Goal: Find specific page/section: Find specific page/section

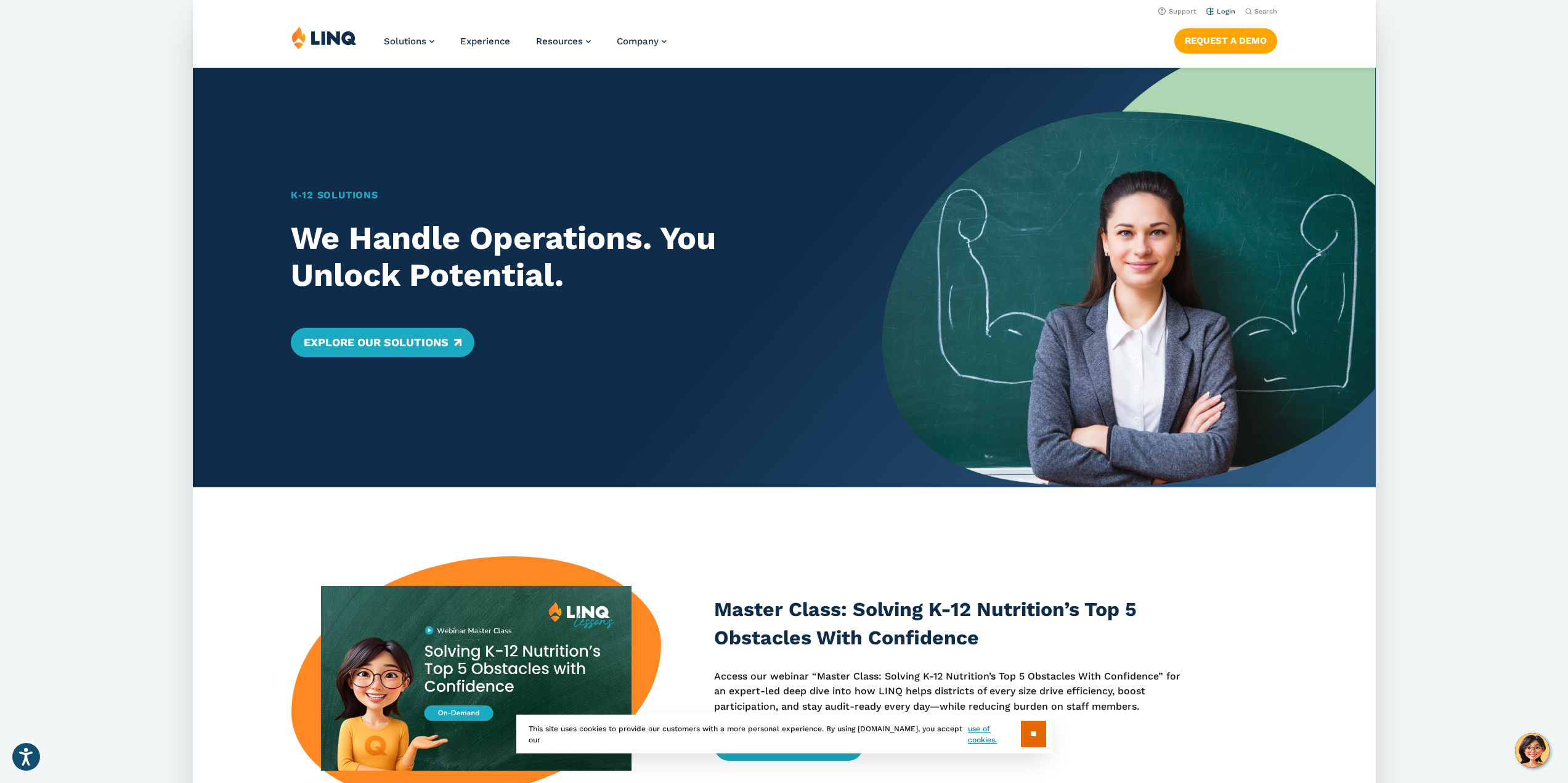
click at [1223, 10] on link "Login" at bounding box center [1221, 11] width 29 height 8
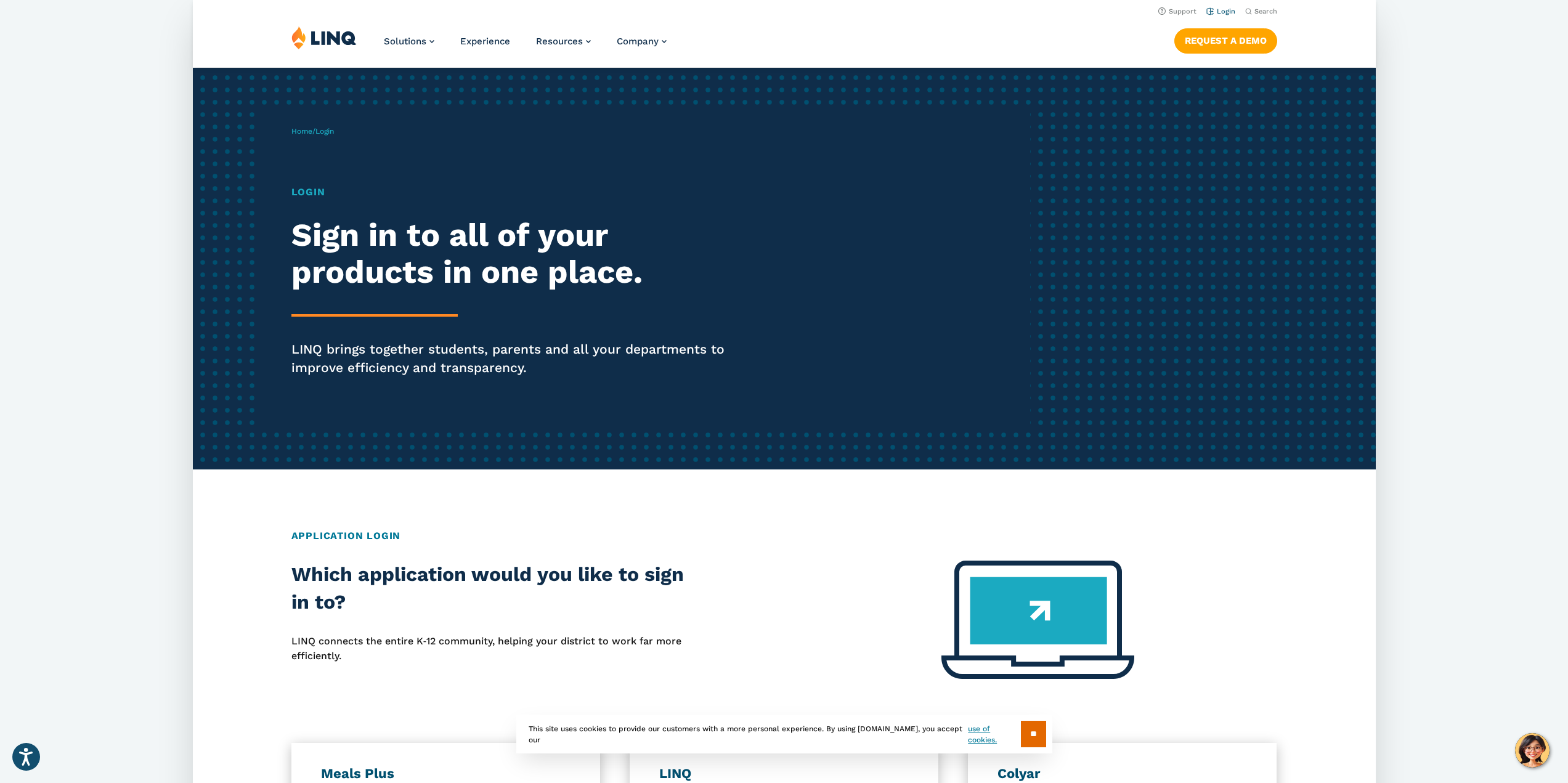
click at [1223, 12] on link "Login" at bounding box center [1221, 11] width 29 height 8
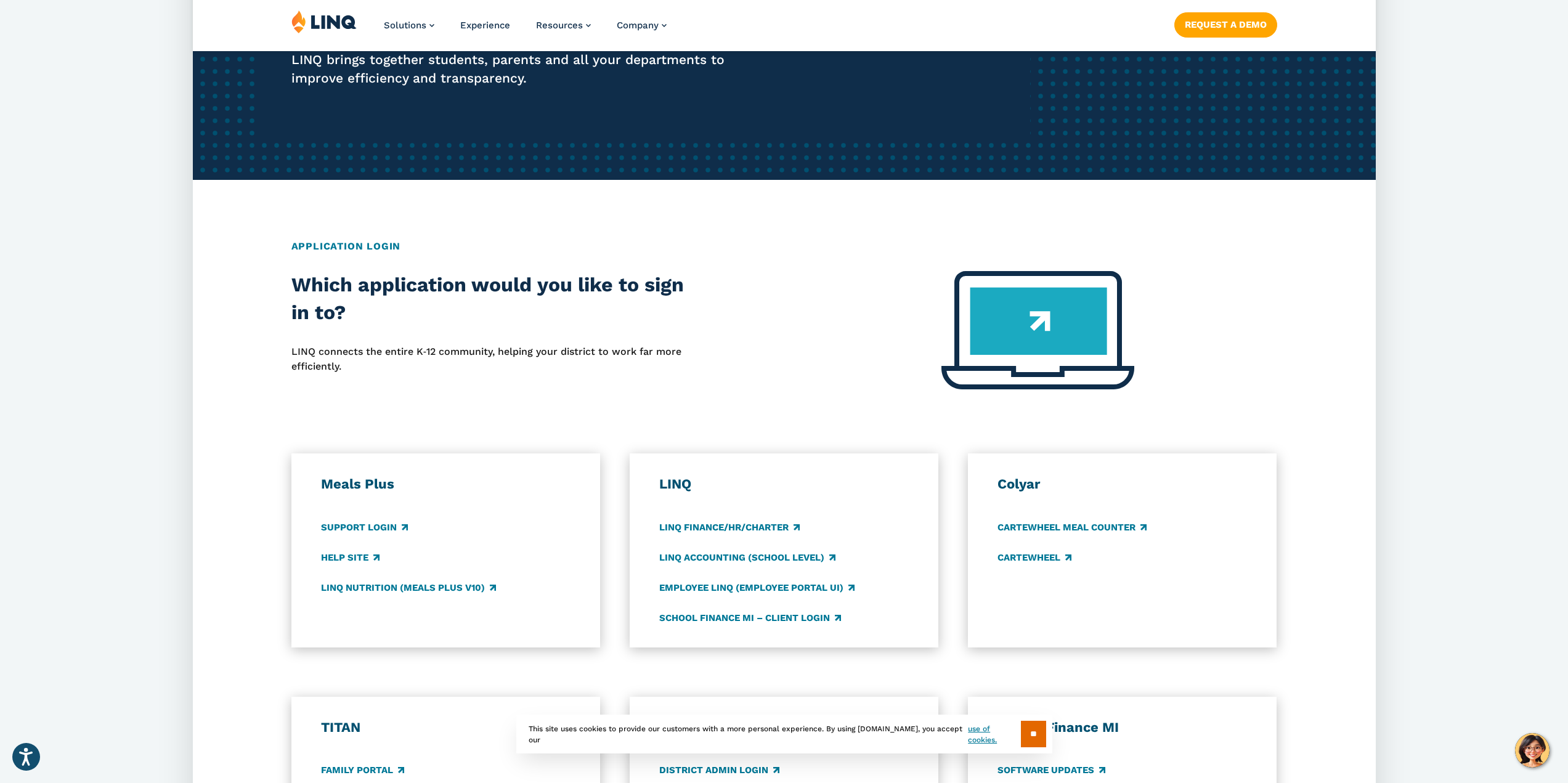
scroll to position [492, 0]
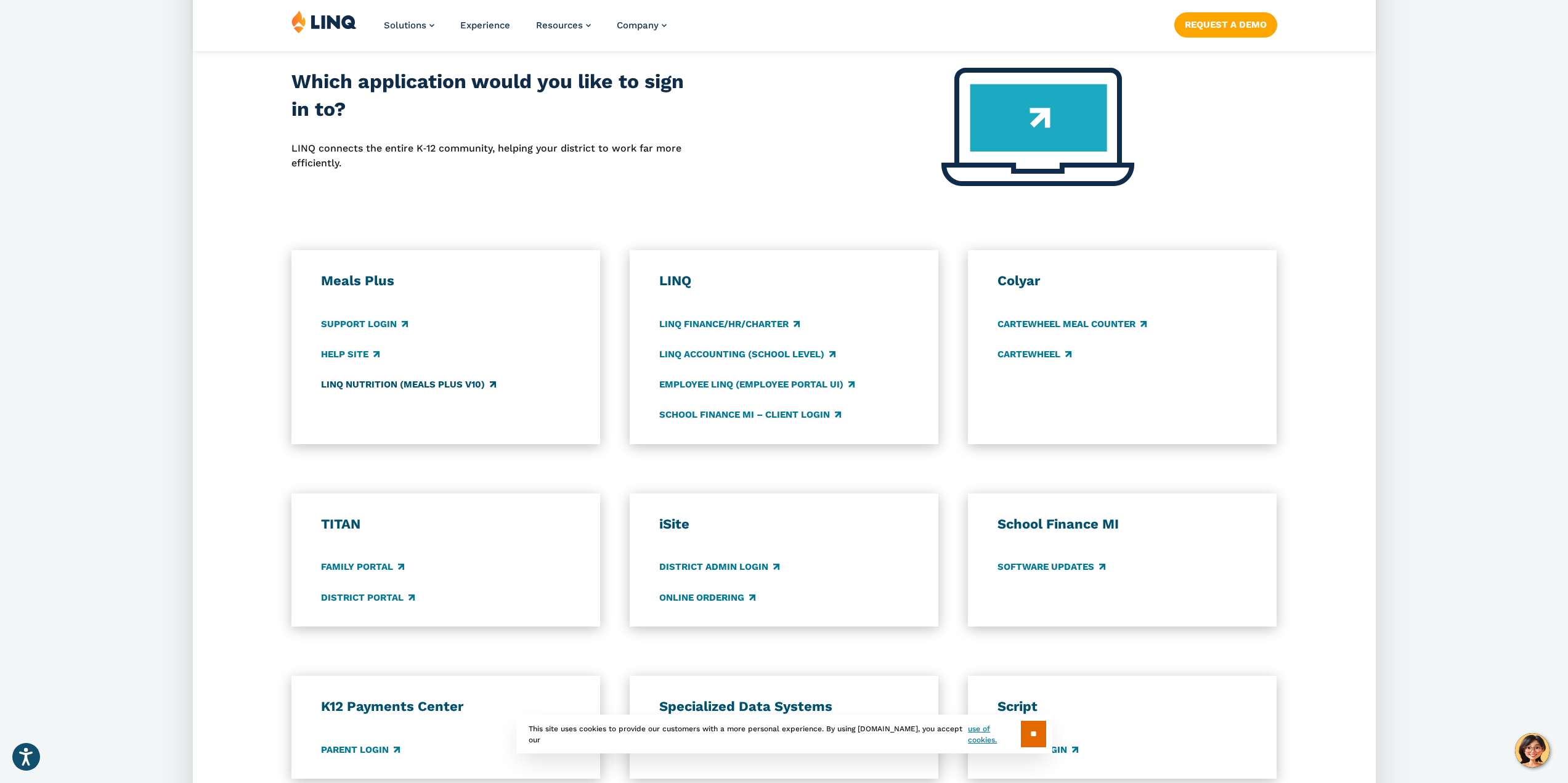
click at [385, 382] on link "LINQ Nutrition (Meals Plus v10)" at bounding box center [408, 384] width 175 height 14
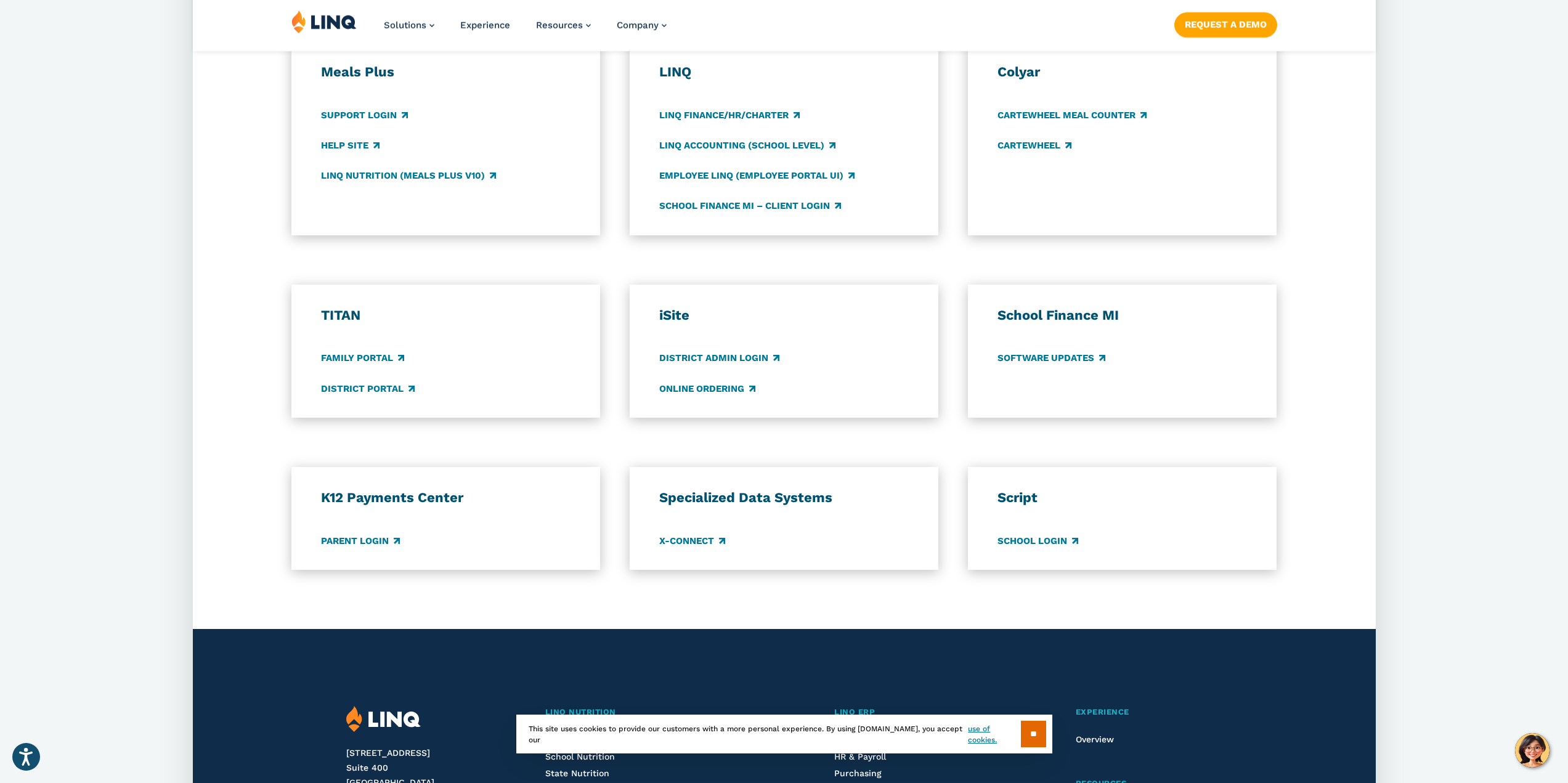
scroll to position [739, 0]
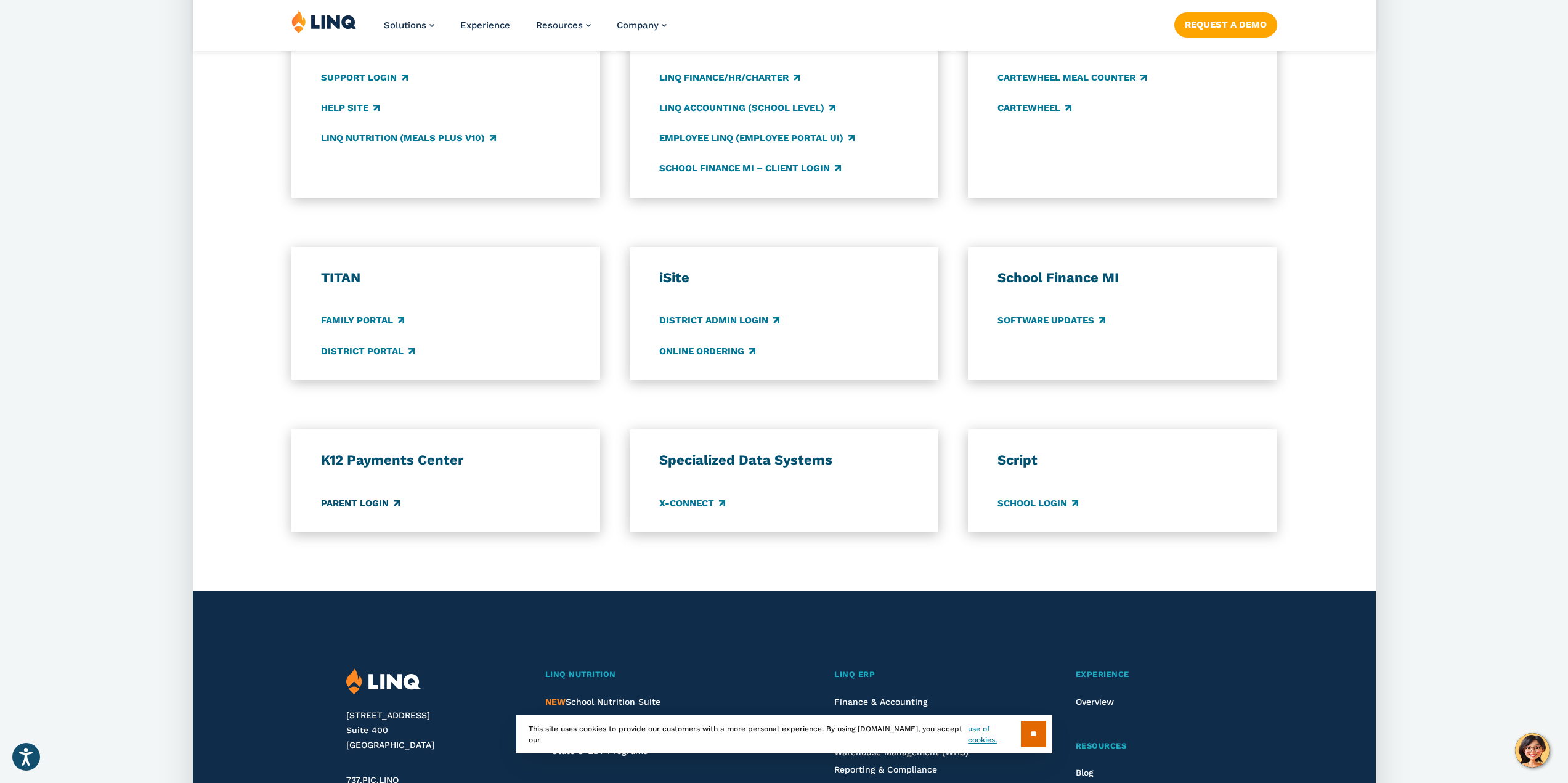
click at [360, 504] on link "Parent Login" at bounding box center [360, 503] width 79 height 14
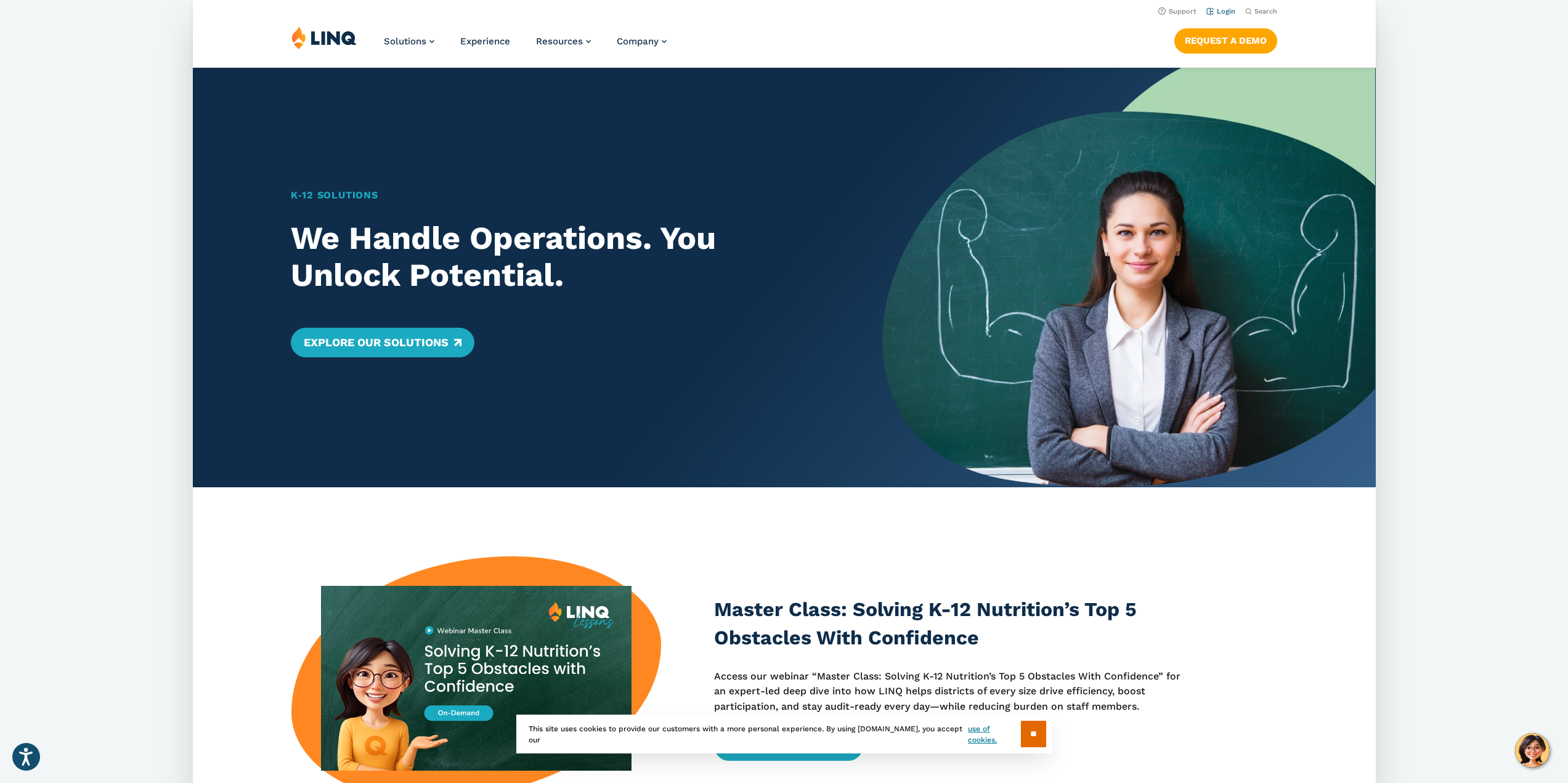
click at [1222, 11] on link "Login" at bounding box center [1221, 11] width 29 height 8
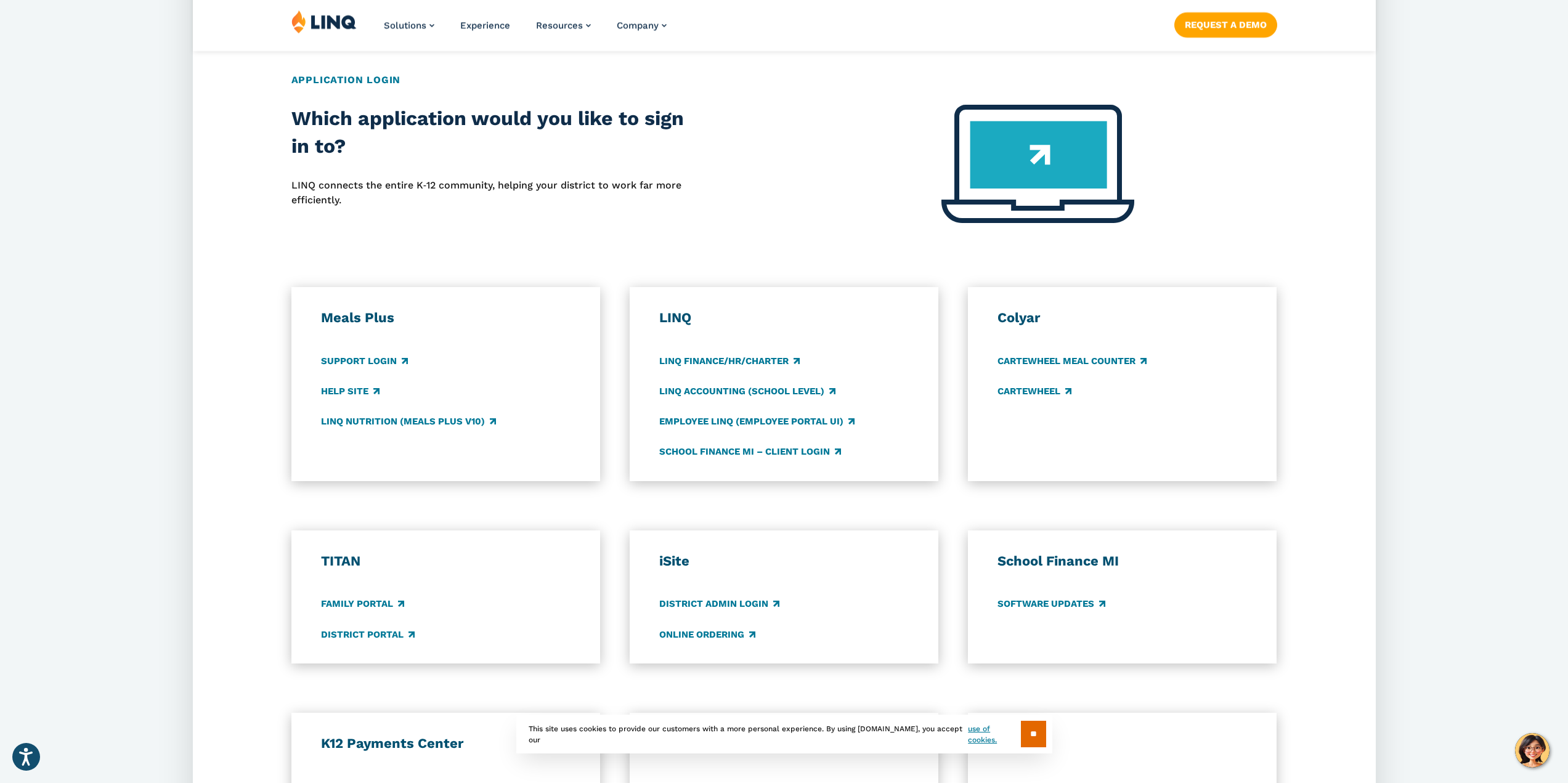
scroll to position [678, 0]
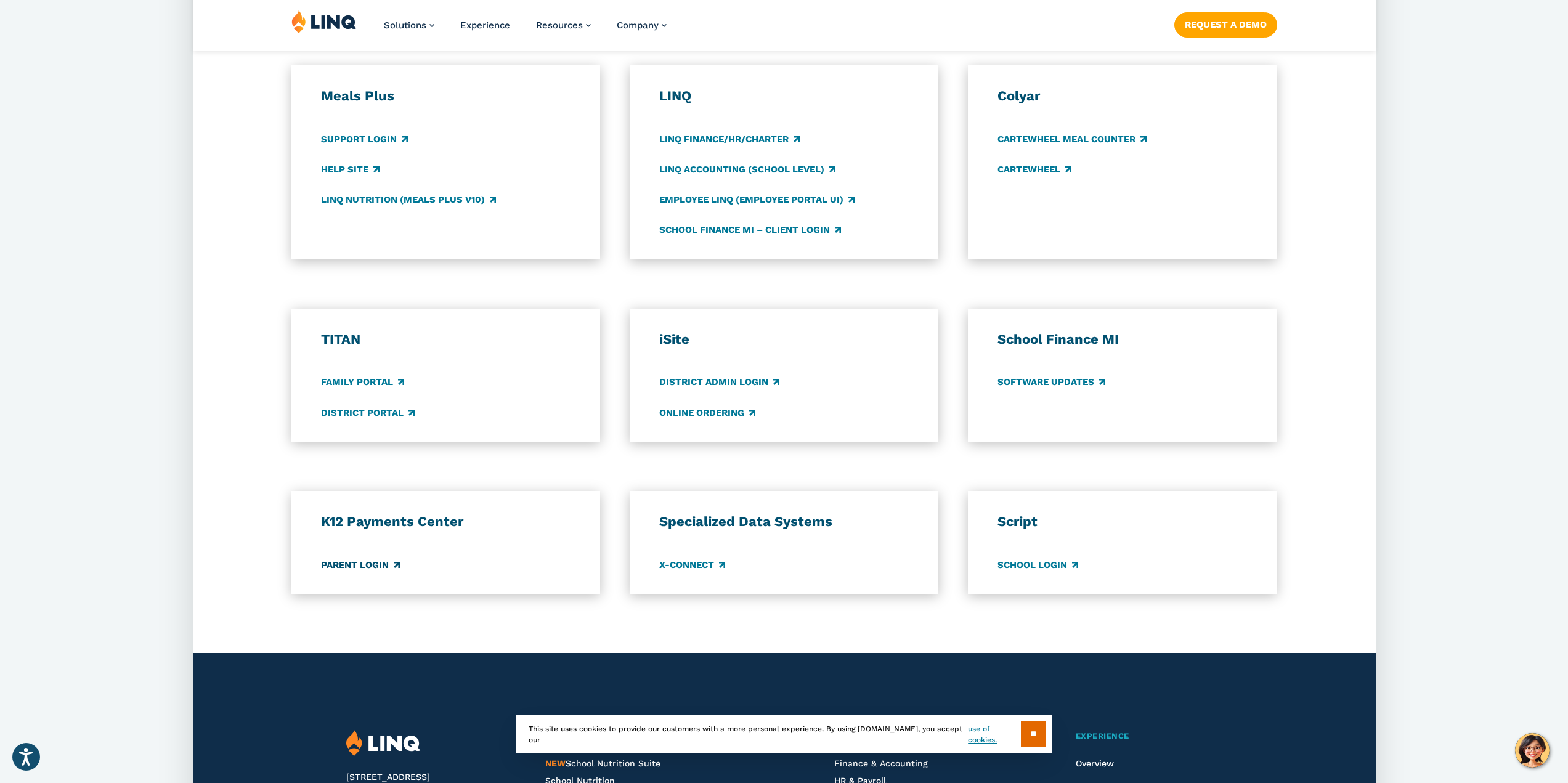
click at [369, 567] on link "Parent Login" at bounding box center [360, 564] width 79 height 14
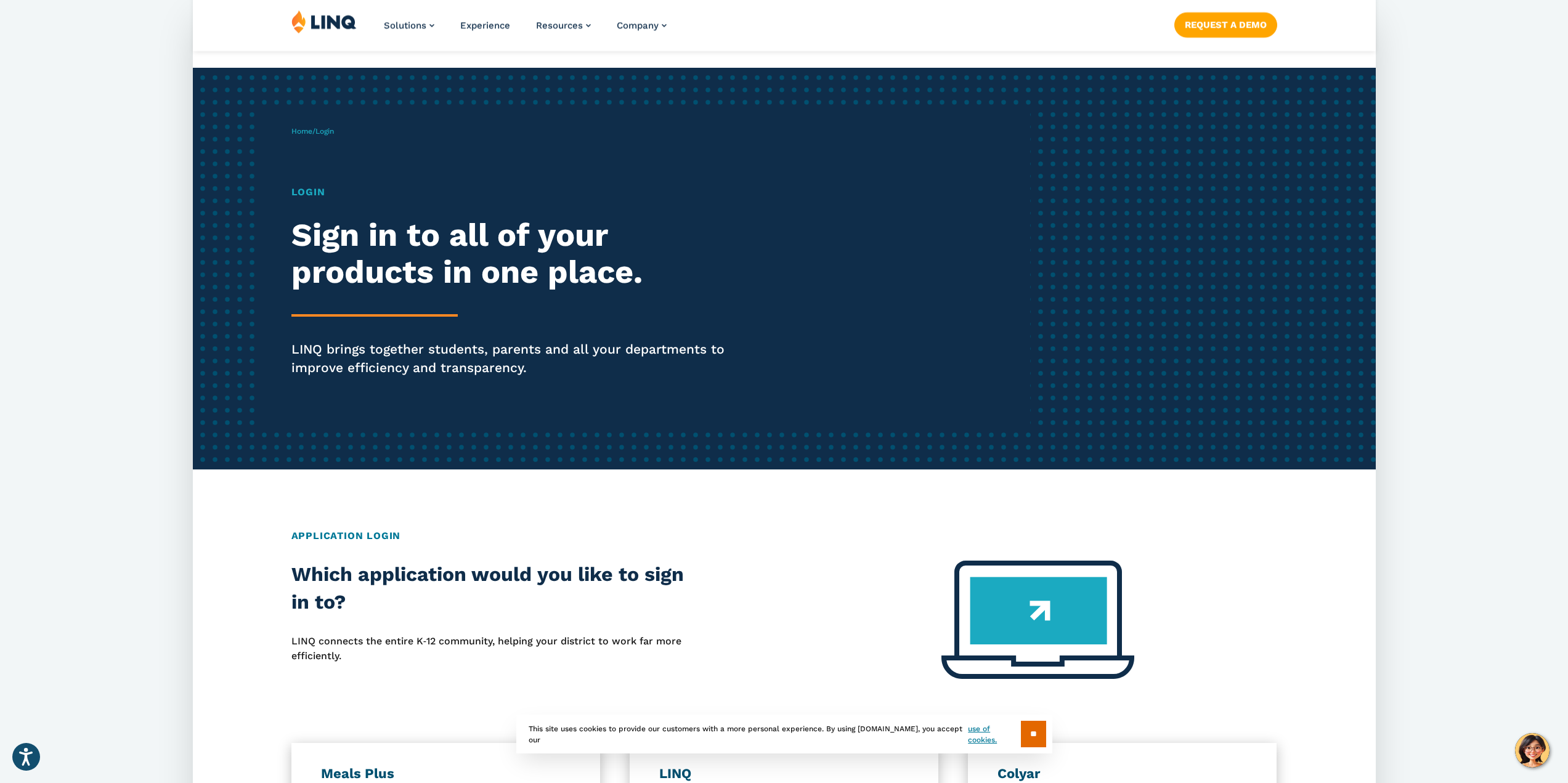
scroll to position [308, 0]
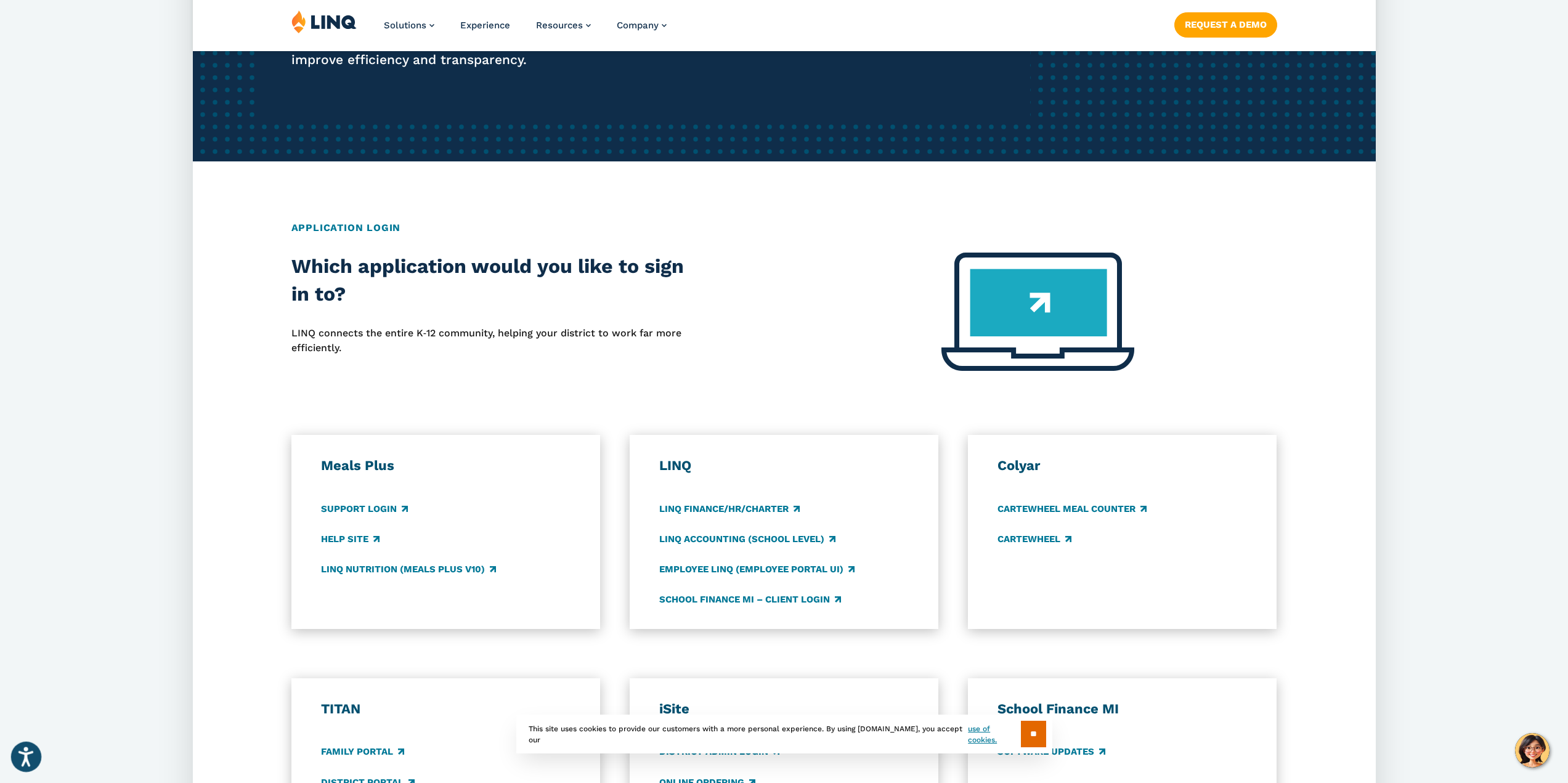
click at [29, 757] on icon "Open accessiBe: accessibility options, statement and help" at bounding box center [26, 756] width 15 height 20
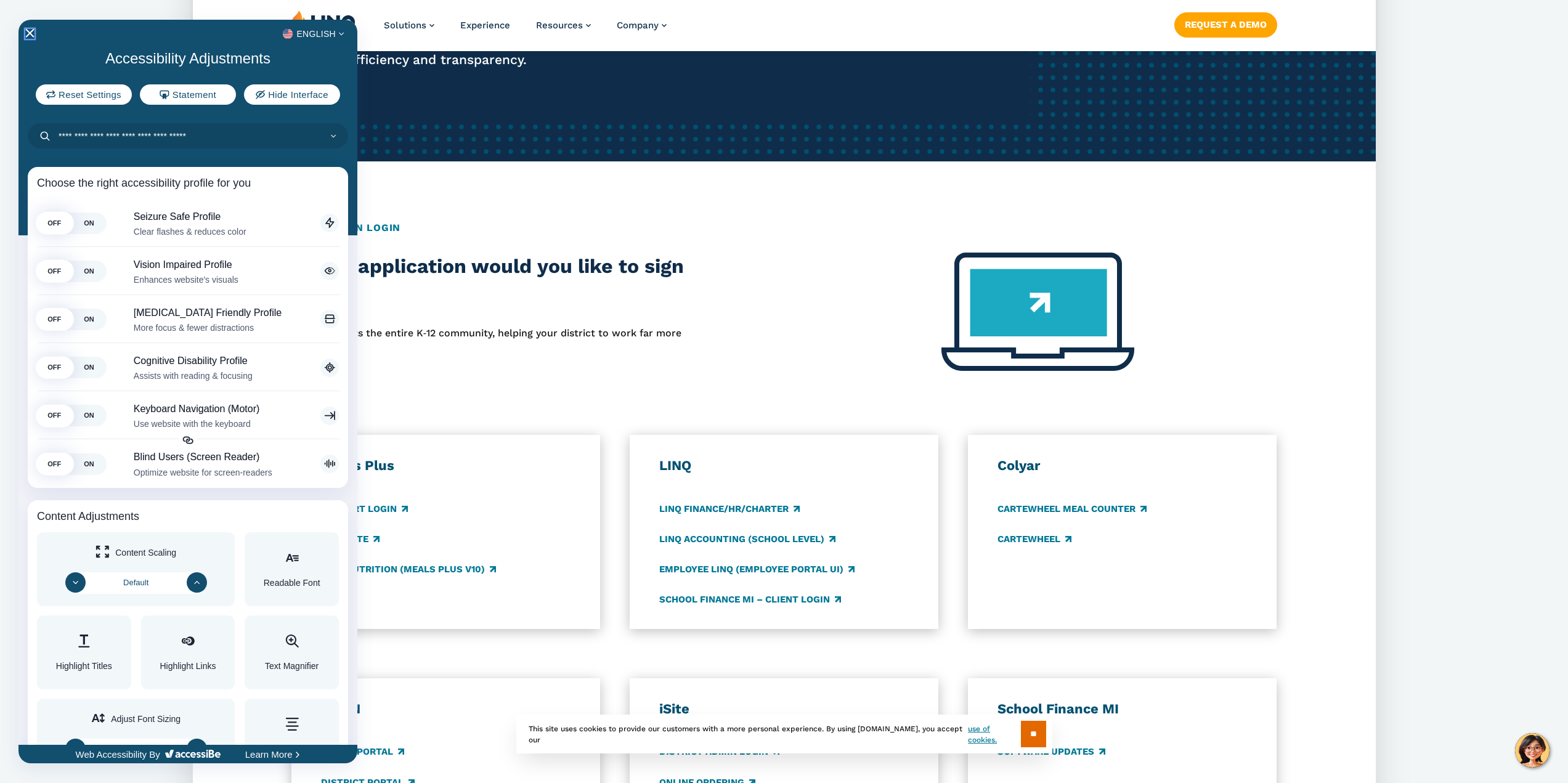
click at [31, 34] on icon "Close Accessibility Interface" at bounding box center [30, 33] width 9 height 9
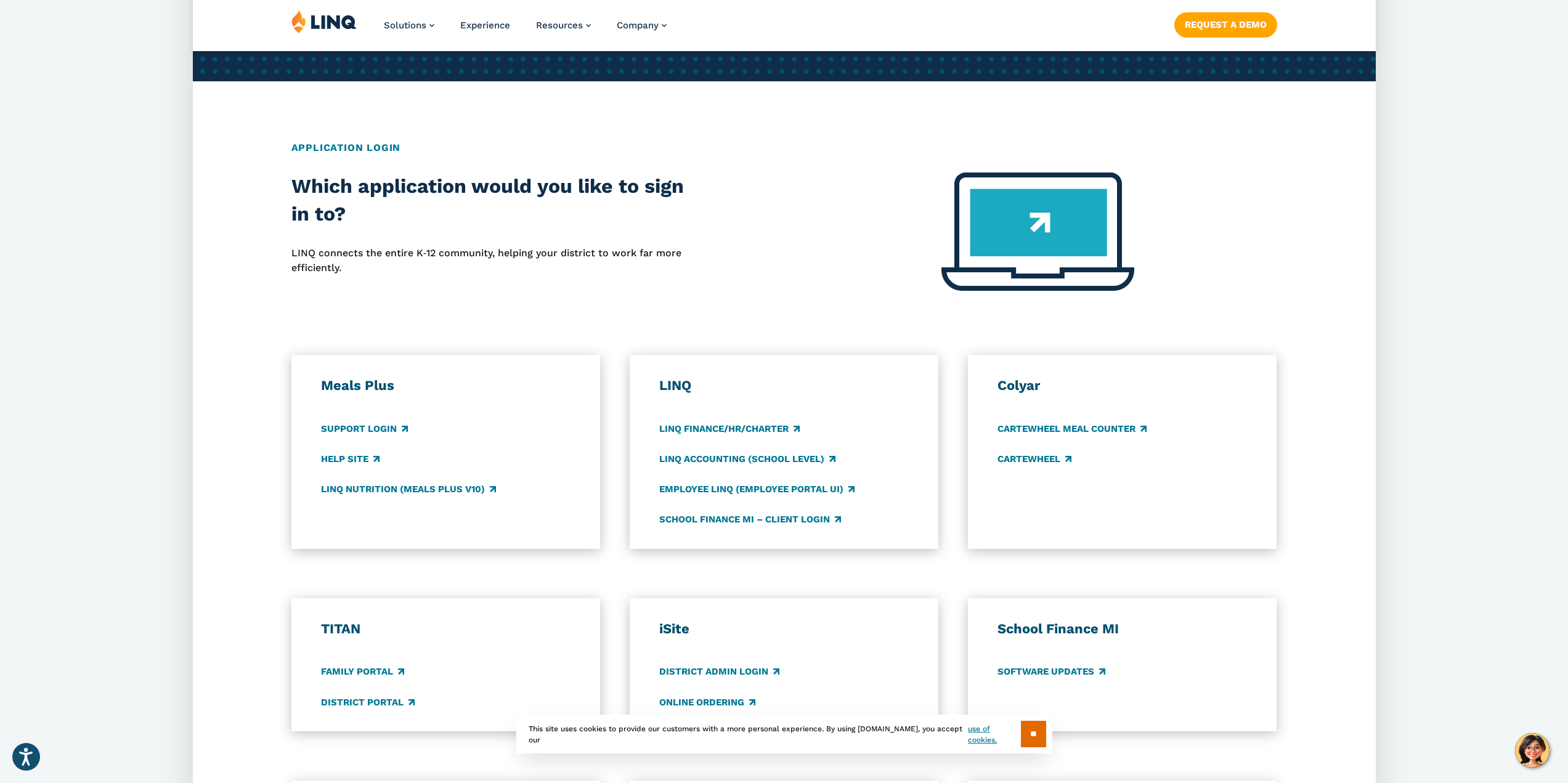
scroll to position [616, 0]
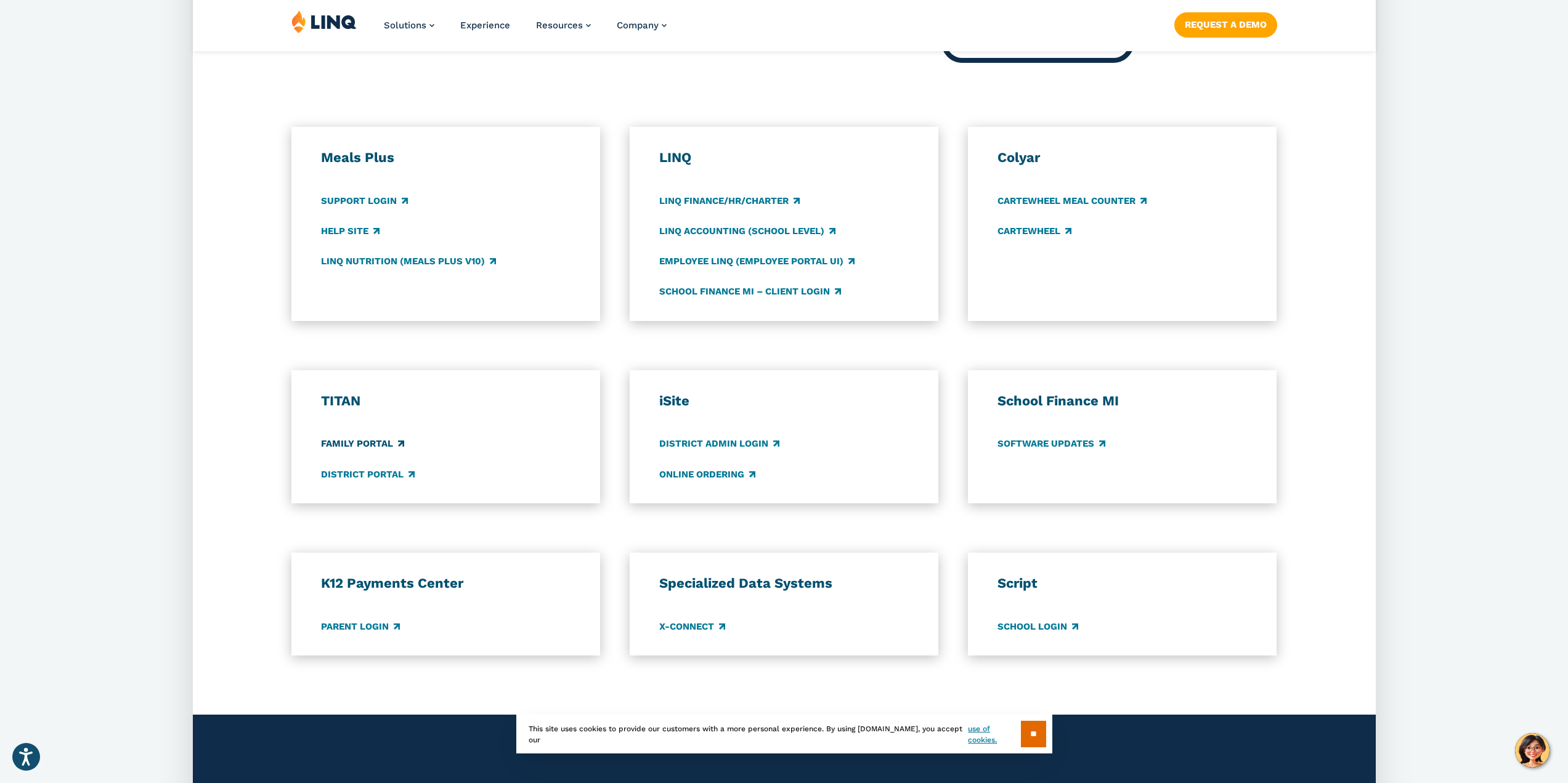
click at [357, 441] on link "Family Portal" at bounding box center [362, 444] width 83 height 14
